Goal: Contribute content: Add original content to the website for others to see

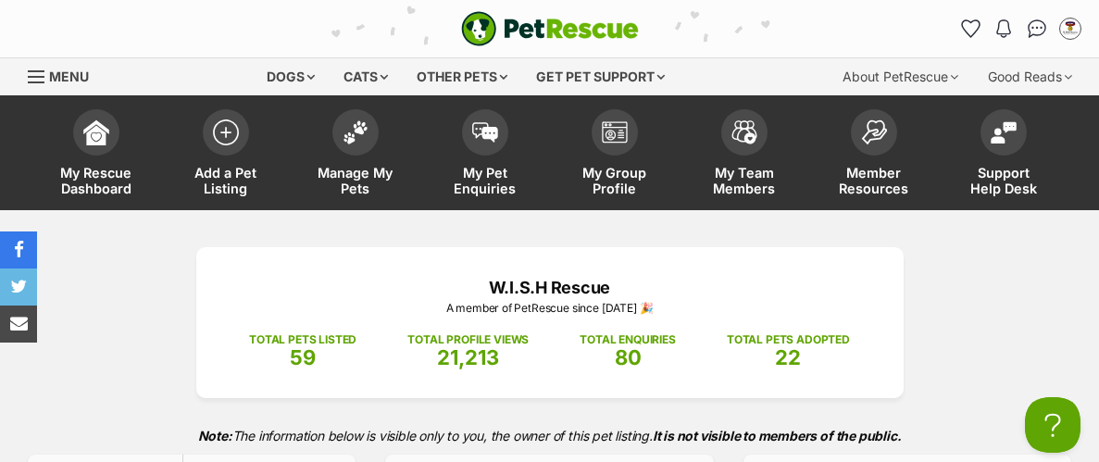
click at [247, 136] on link "Add a Pet Listing" at bounding box center [226, 155] width 130 height 110
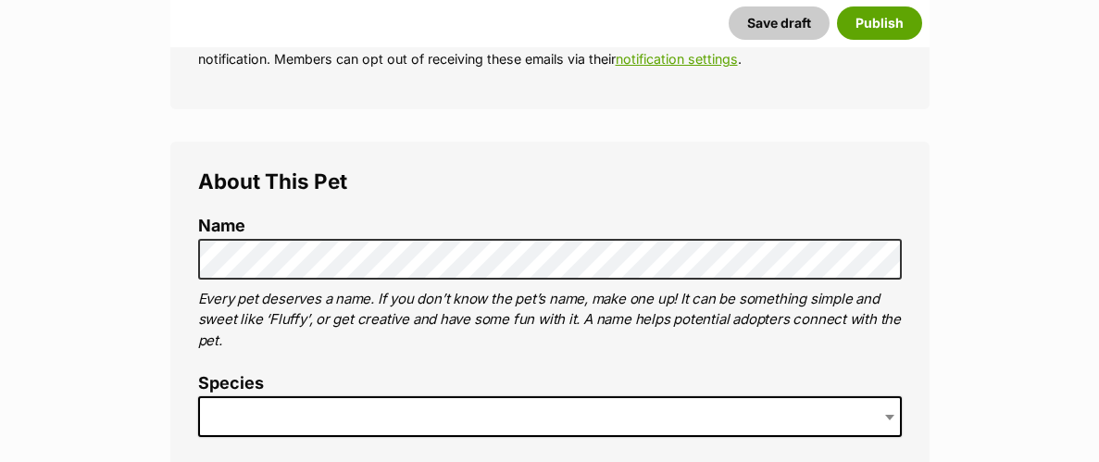
scroll to position [563, 0]
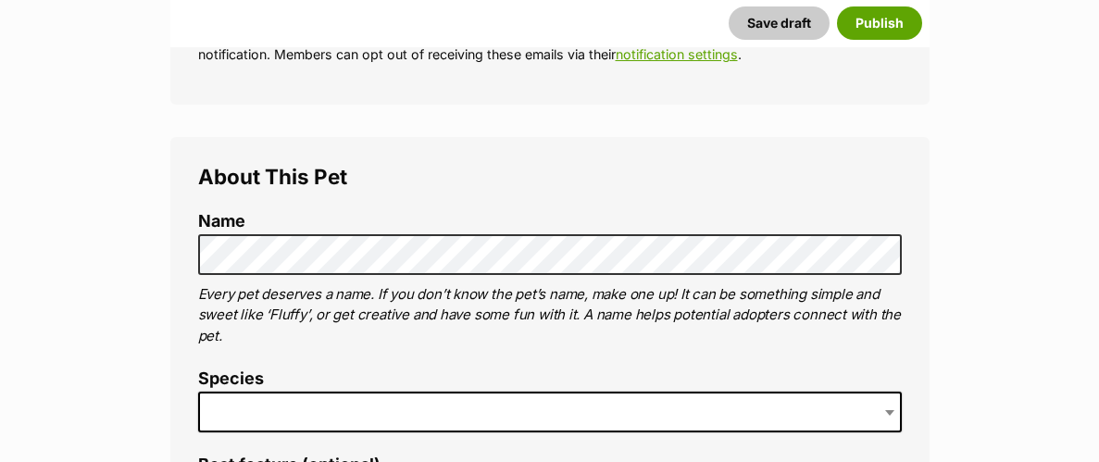
click at [397, 415] on span at bounding box center [550, 412] width 704 height 41
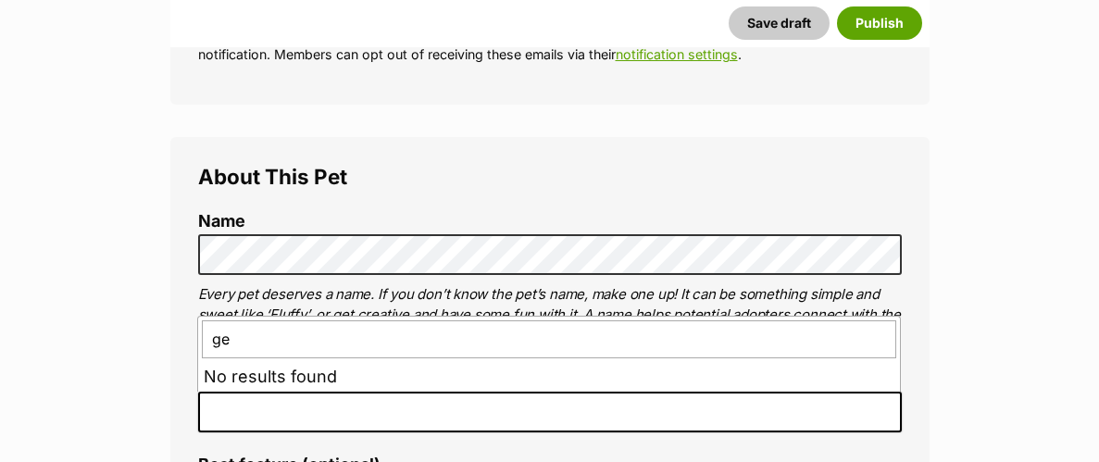
type input "g"
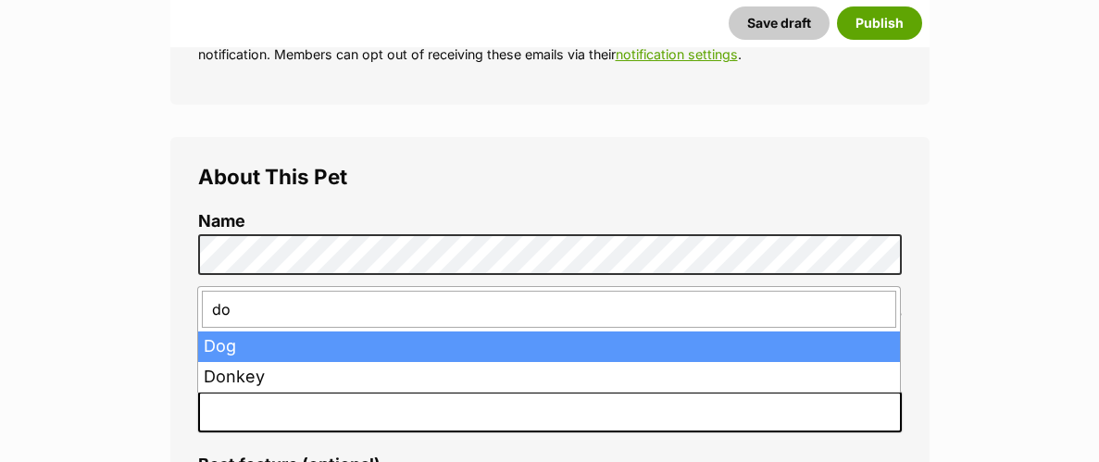
type input "dog"
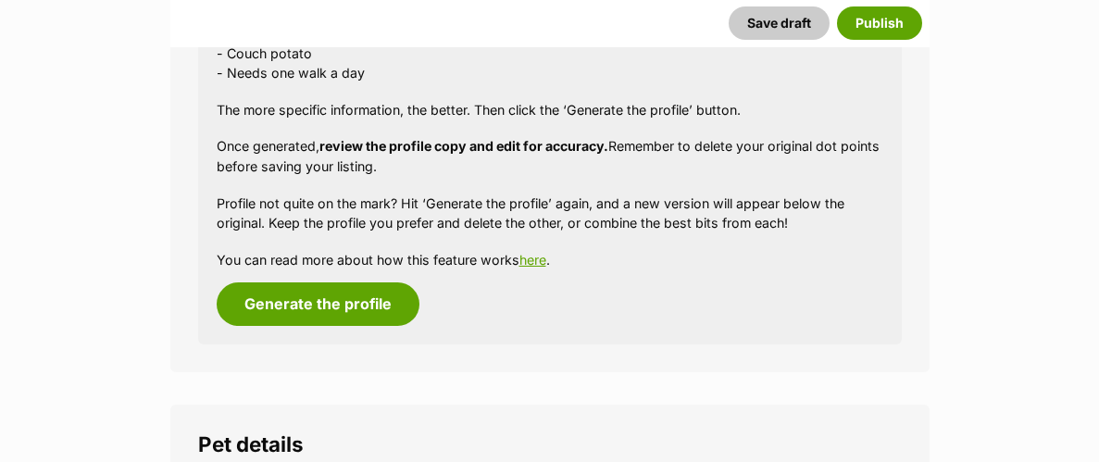
scroll to position [1880, 0]
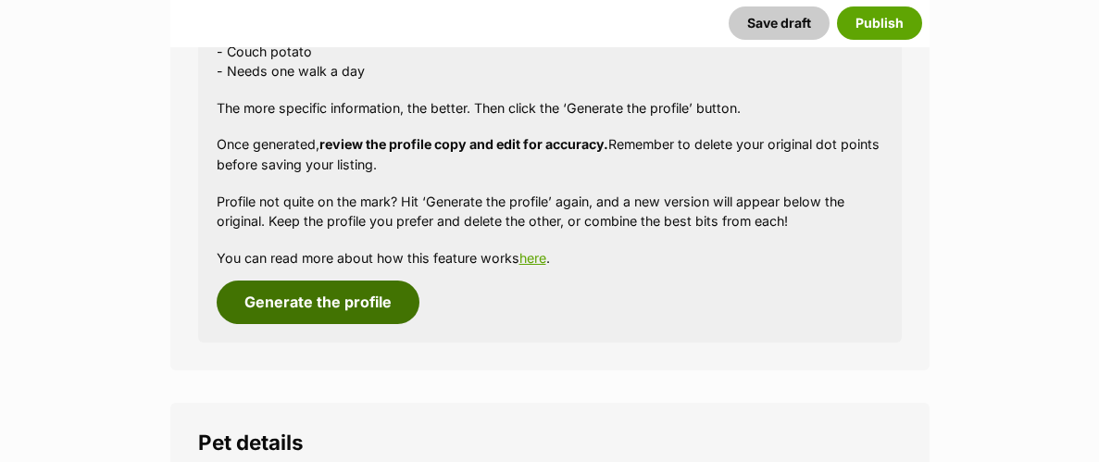
click at [351, 307] on button "Generate the profile" at bounding box center [318, 302] width 203 height 43
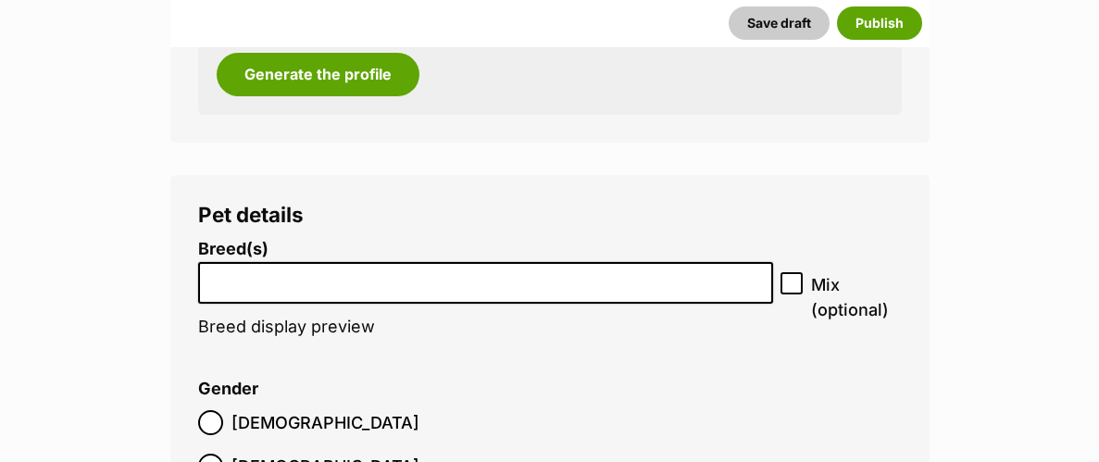
scroll to position [2113, 0]
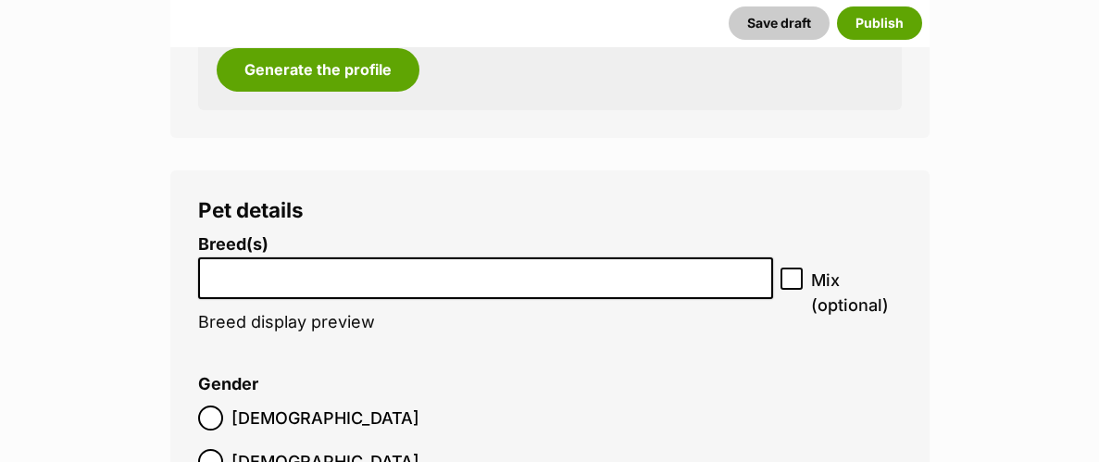
click at [533, 285] on li at bounding box center [486, 278] width 563 height 38
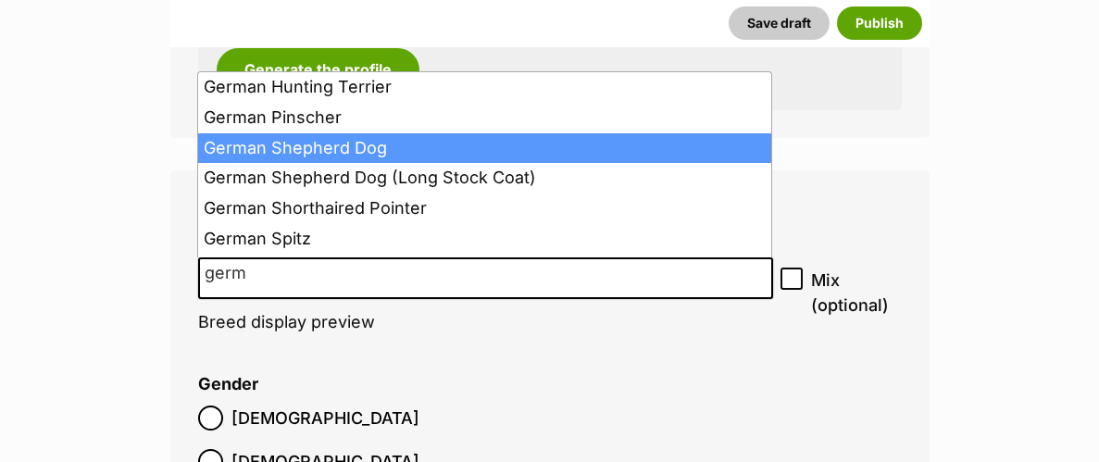
type input "germ"
select select "354"
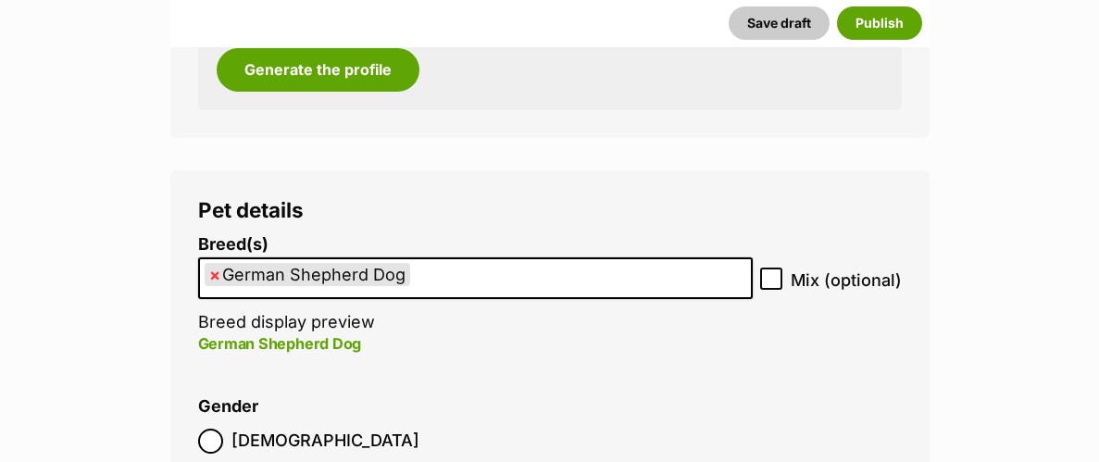
click at [470, 275] on ul "× German Shepherd Dog" at bounding box center [475, 278] width 551 height 38
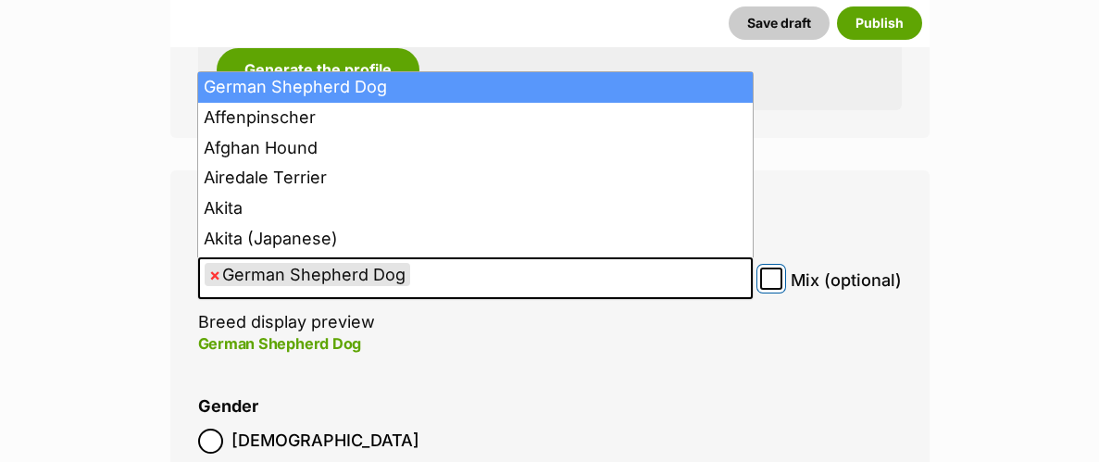
click at [771, 272] on input "Mix (optional)" at bounding box center [771, 279] width 22 height 22
checkbox input "true"
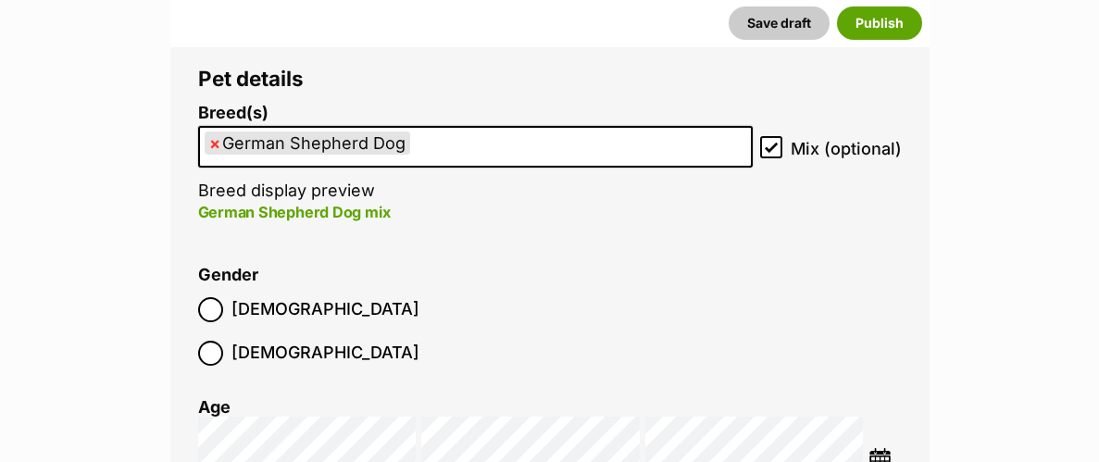
scroll to position [2250, 0]
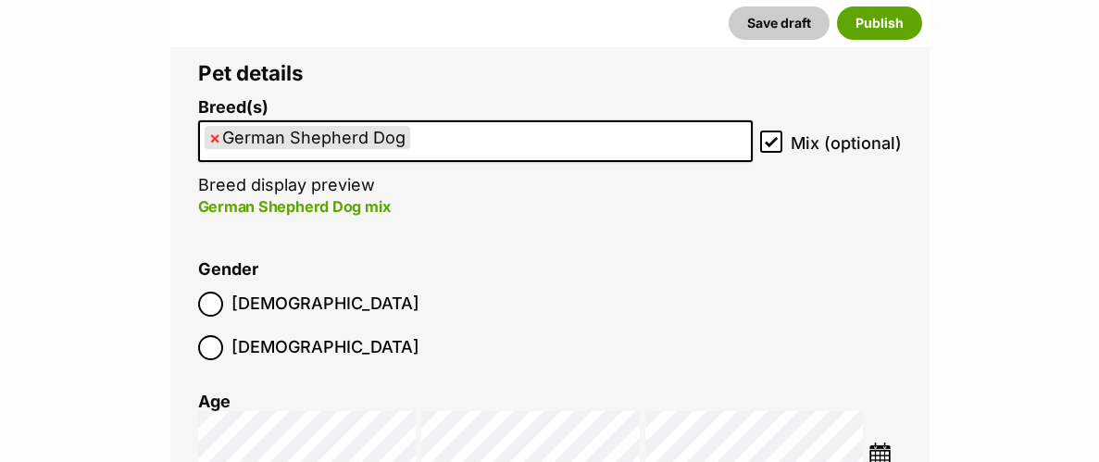
click at [251, 311] on span "Male" at bounding box center [326, 304] width 188 height 25
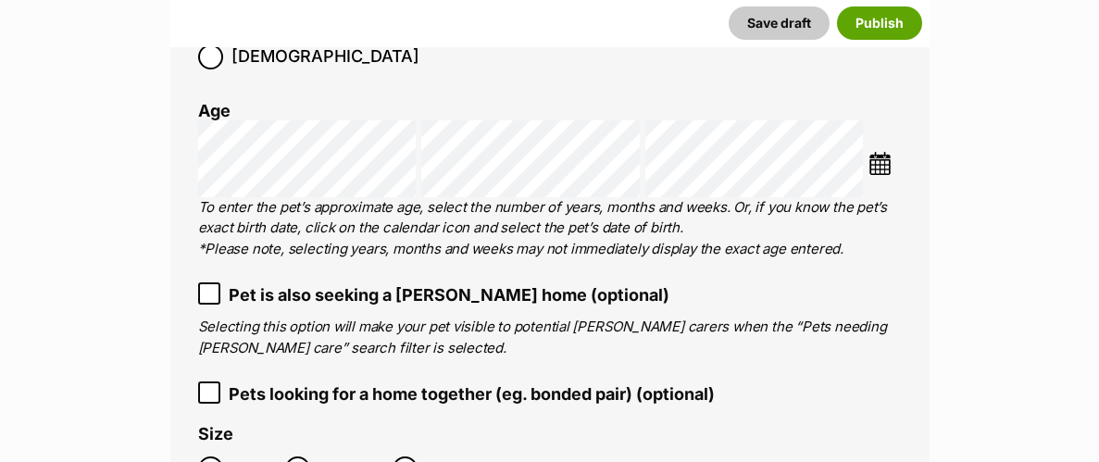
scroll to position [2589, 0]
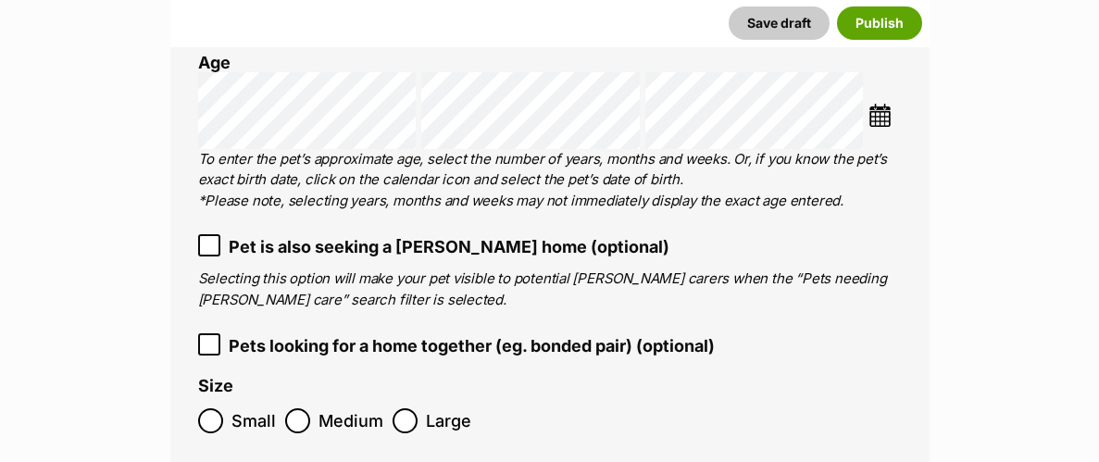
click at [276, 234] on span "Pet is also seeking a foster home (optional)" at bounding box center [449, 246] width 441 height 25
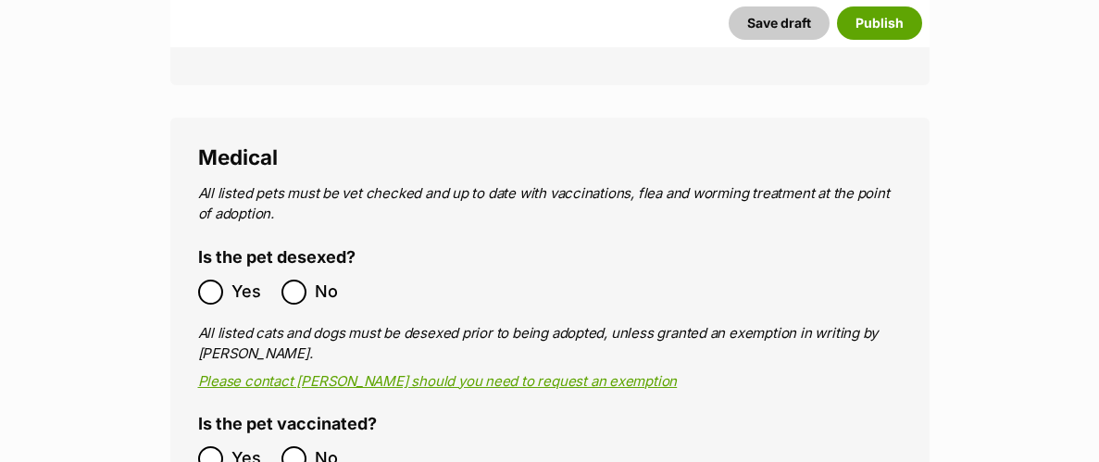
scroll to position [3004, 0]
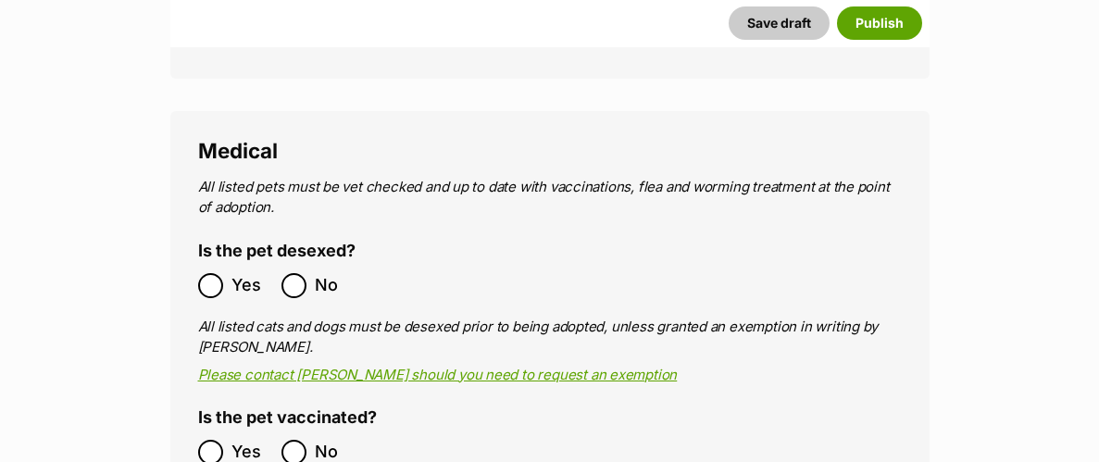
click at [224, 273] on label "Yes" at bounding box center [235, 285] width 74 height 25
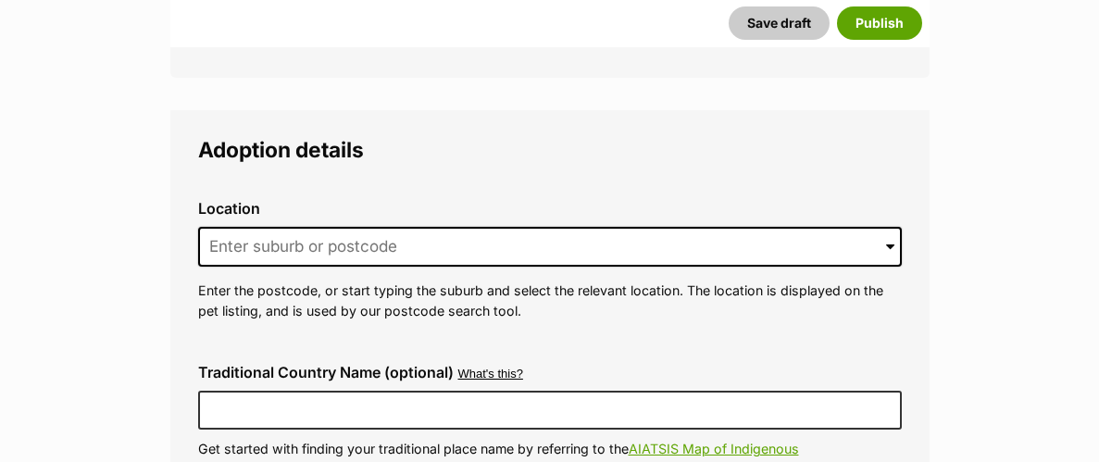
scroll to position [4213, 0]
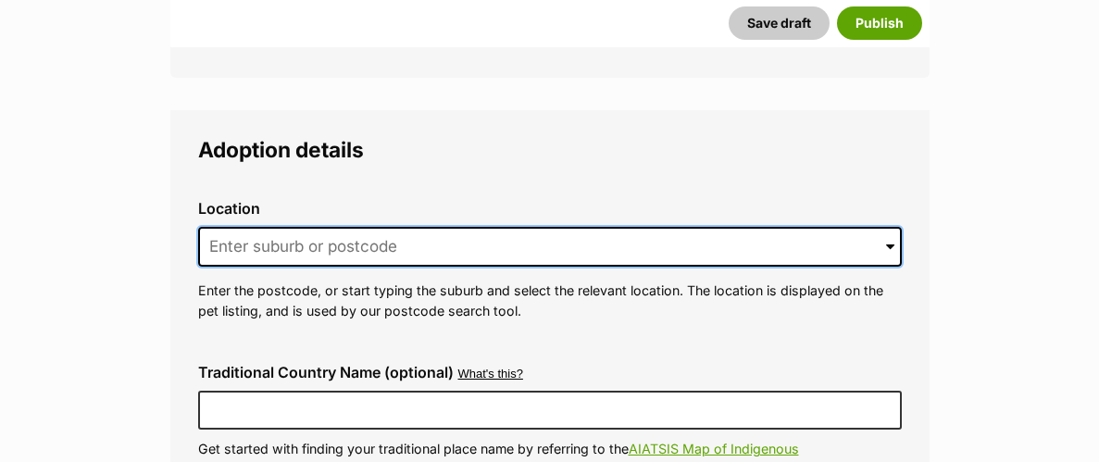
click at [323, 227] on input at bounding box center [550, 247] width 704 height 41
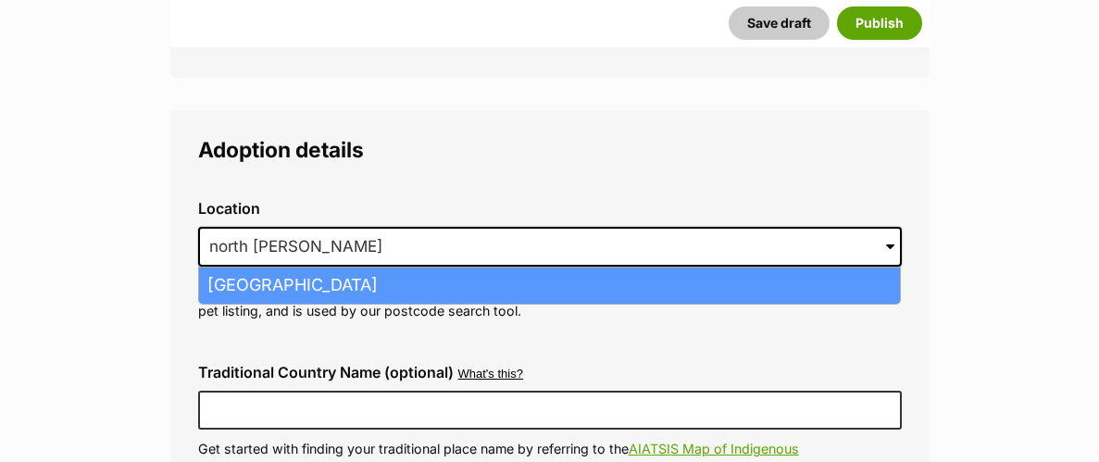
click at [456, 268] on li "North Booval, Queensland, 4304" at bounding box center [549, 286] width 701 height 36
type input "North Booval, Queensland, 4304"
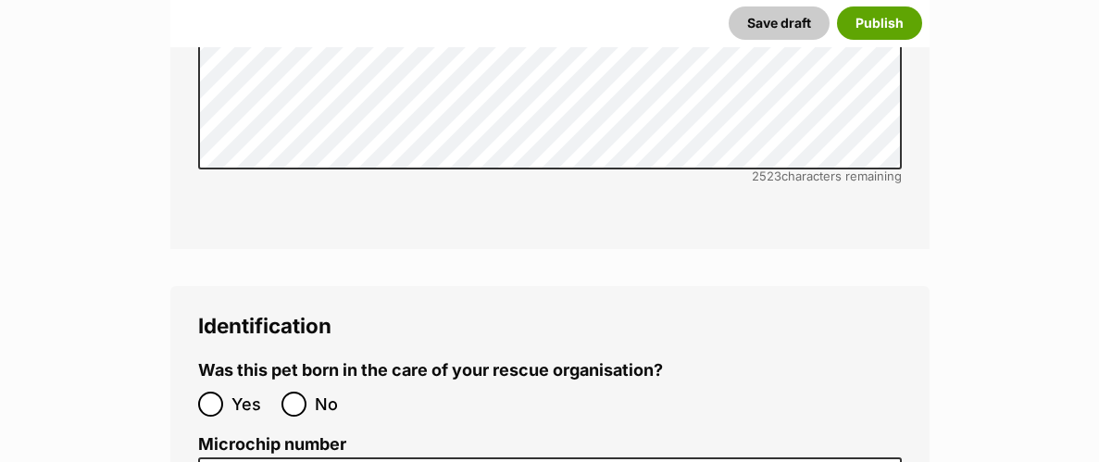
scroll to position [6203, 0]
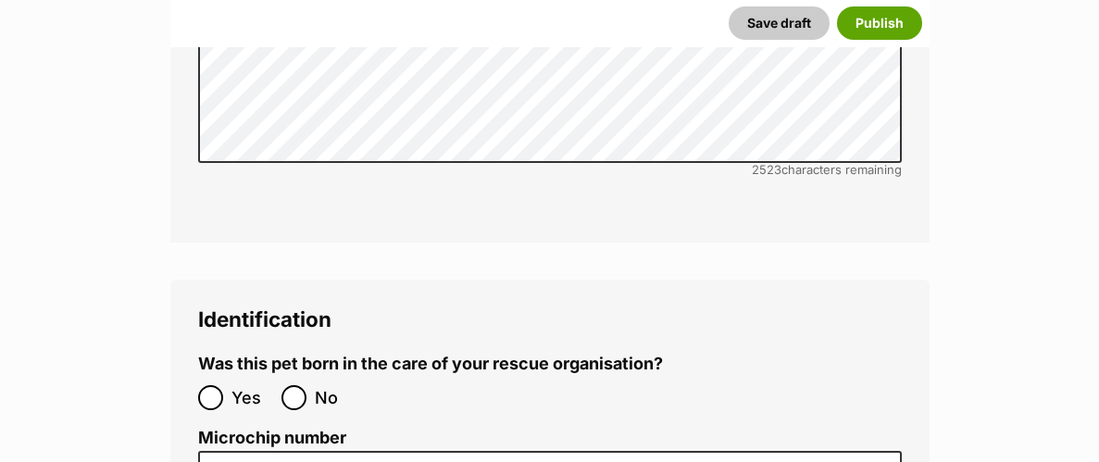
click at [329, 385] on span "No" at bounding box center [335, 397] width 41 height 25
click at [307, 385] on input "No" at bounding box center [294, 397] width 25 height 25
radio input "true"
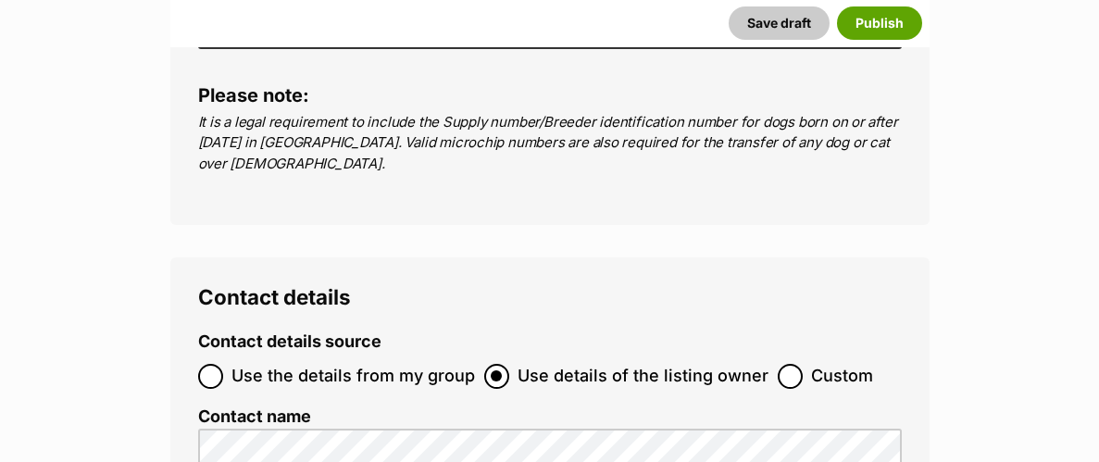
scroll to position [6933, 0]
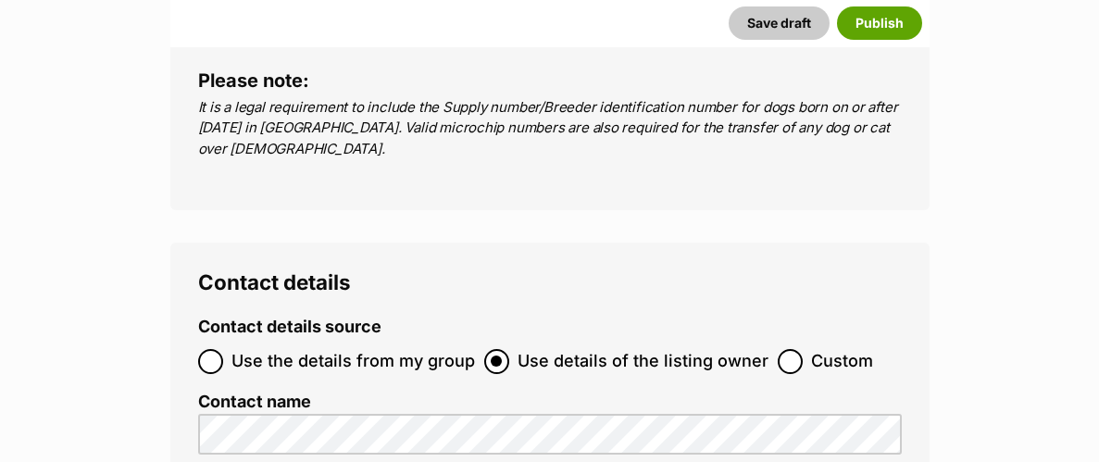
type input "485739586740504"
click at [233, 340] on ol "Use the details from my group Use details of the listing owner Custom" at bounding box center [550, 362] width 704 height 44
click at [237, 349] on span "Use the details from my group" at bounding box center [354, 361] width 244 height 25
click at [223, 349] on input "Use the details from my group" at bounding box center [210, 361] width 25 height 25
radio input "true"
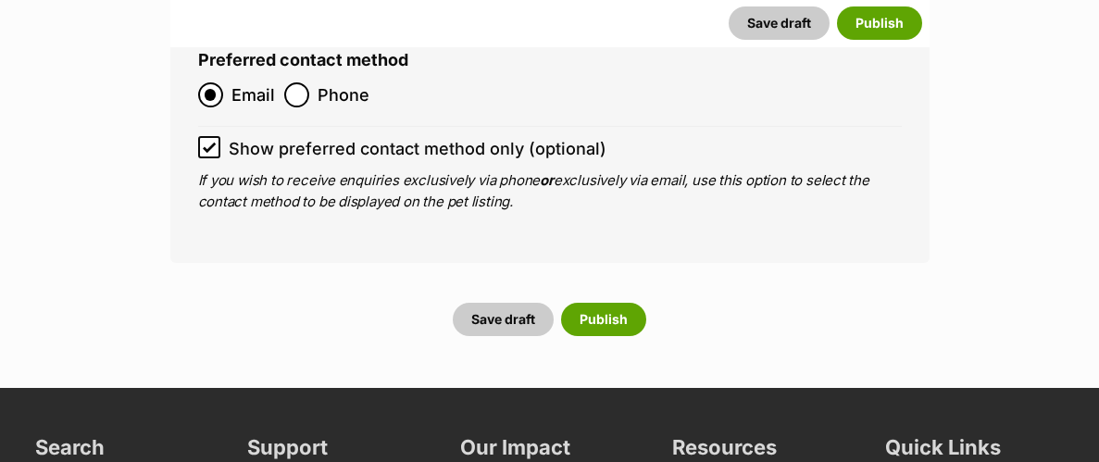
scroll to position [7684, 0]
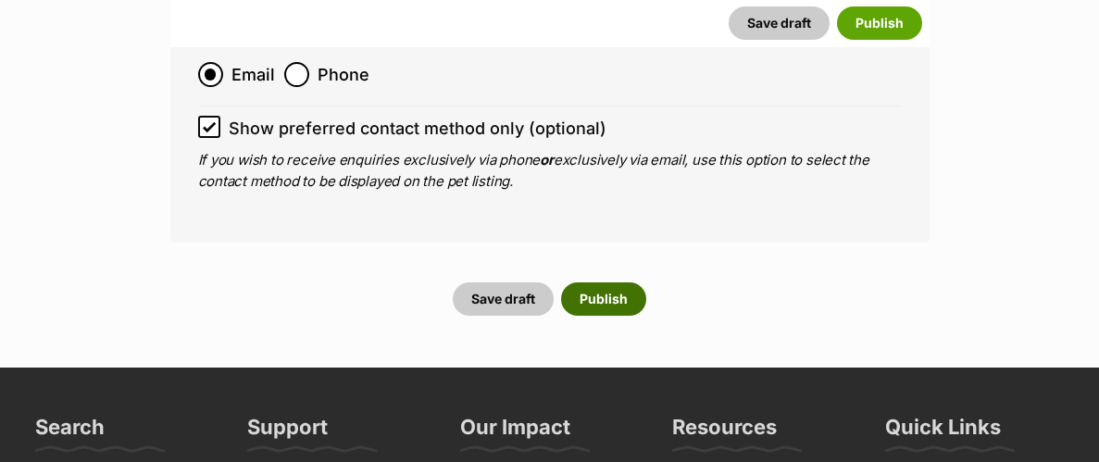
click at [598, 283] on button "Publish" at bounding box center [603, 299] width 85 height 33
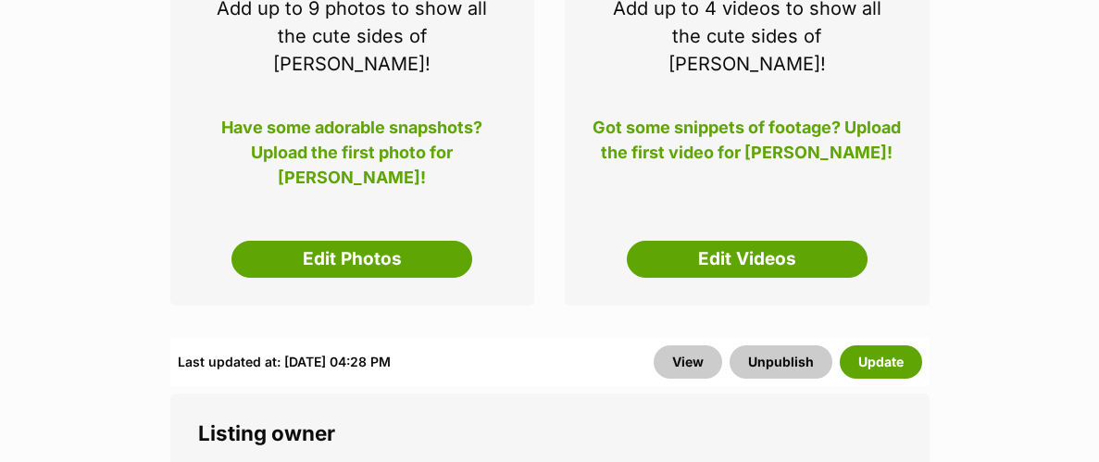
scroll to position [398, 0]
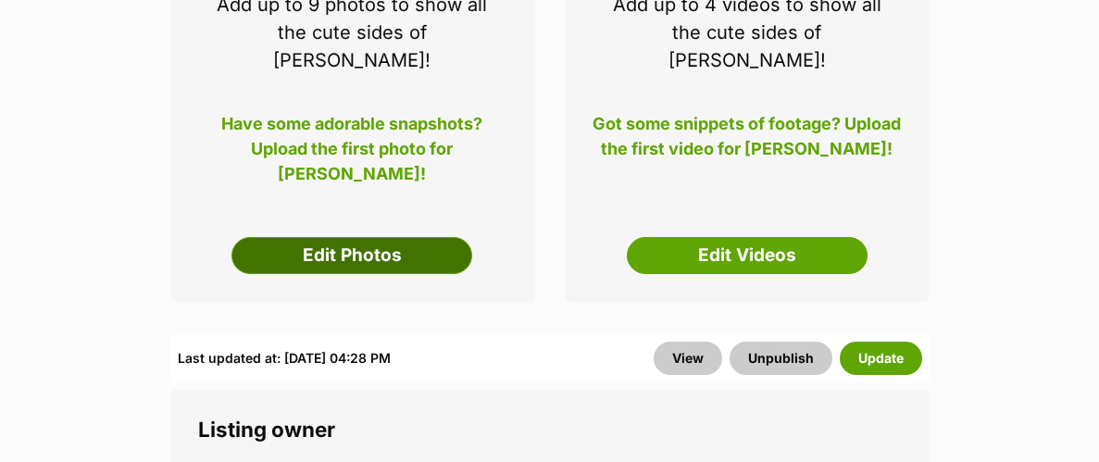
click at [380, 237] on link "Edit Photos" at bounding box center [352, 255] width 241 height 37
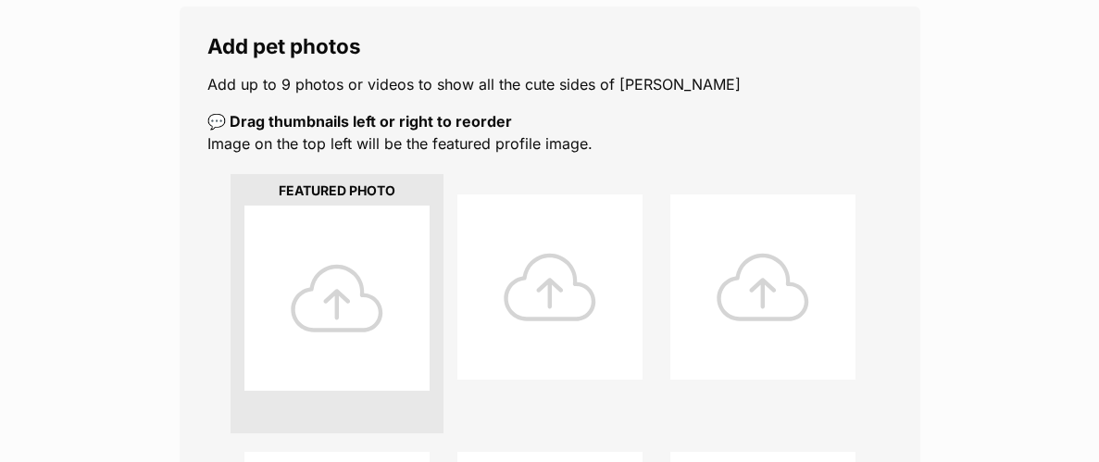
scroll to position [312, 0]
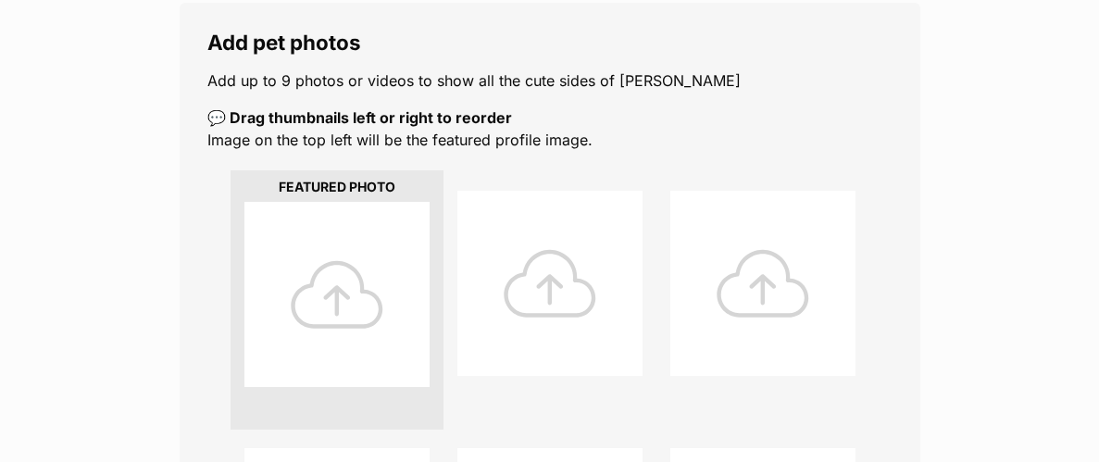
click at [380, 223] on div at bounding box center [337, 294] width 185 height 185
